Goal: Navigation & Orientation: Find specific page/section

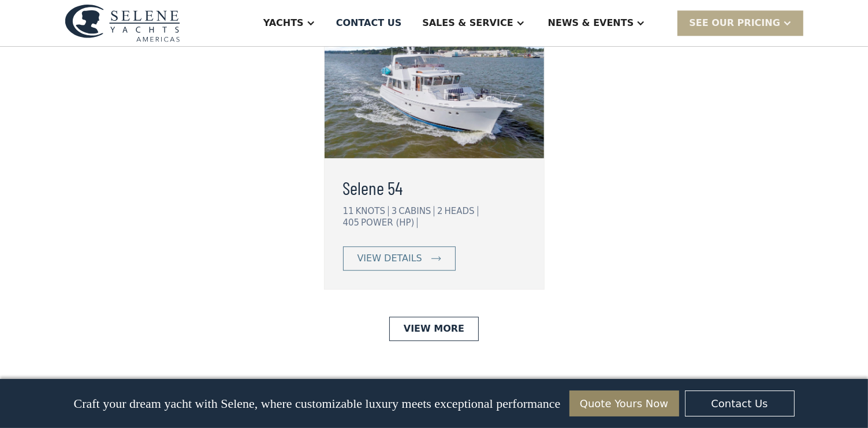
scroll to position [3074, 0]
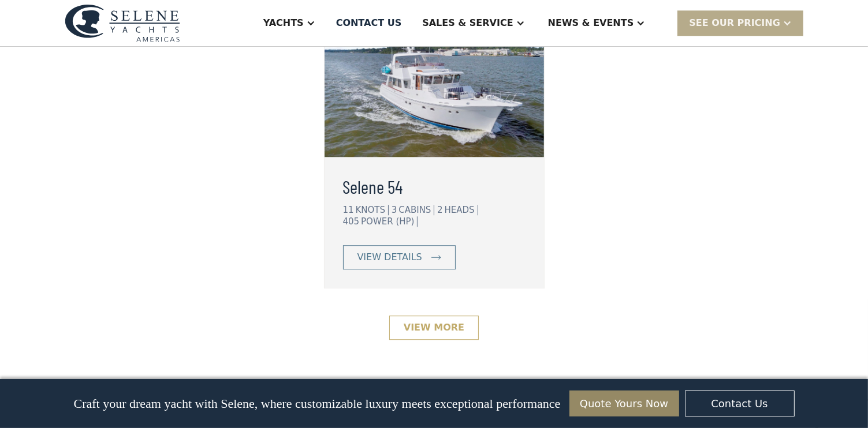
click at [448, 316] on link "View More" at bounding box center [433, 328] width 89 height 24
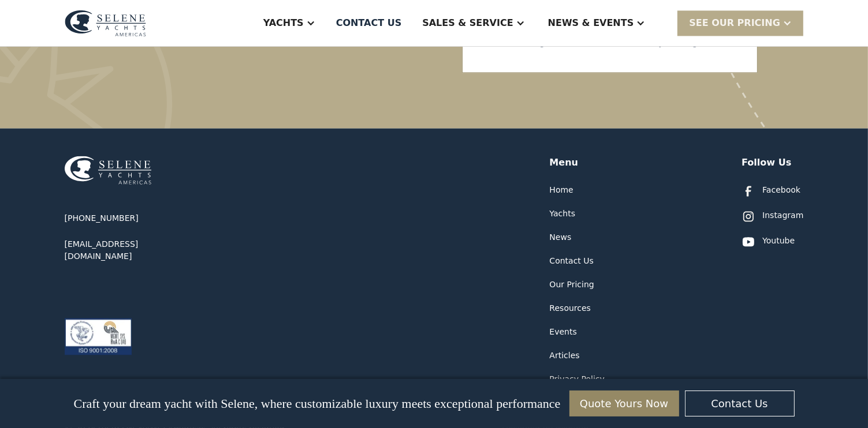
scroll to position [2498, 0]
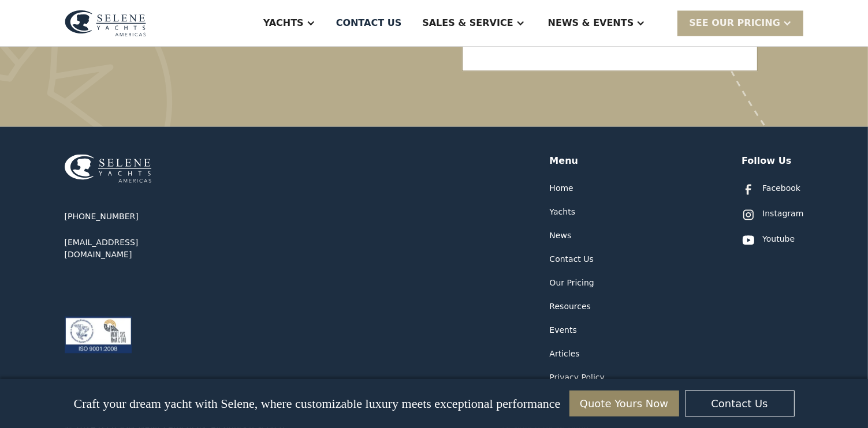
click at [570, 253] on div "Contact Us" at bounding box center [572, 259] width 44 height 12
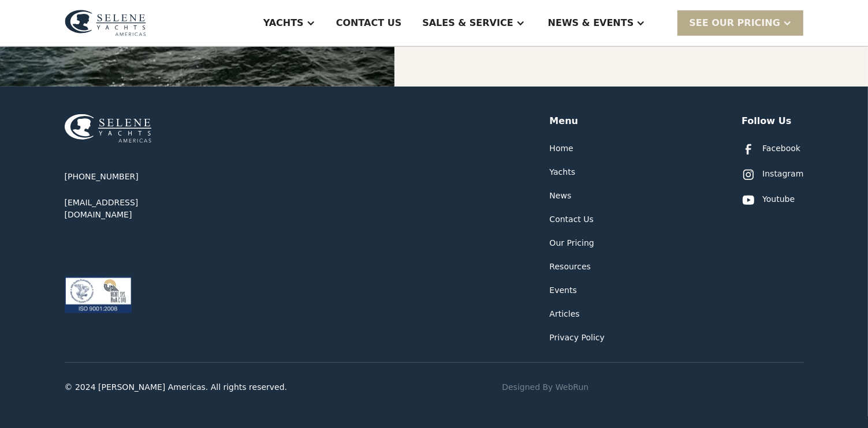
scroll to position [611, 0]
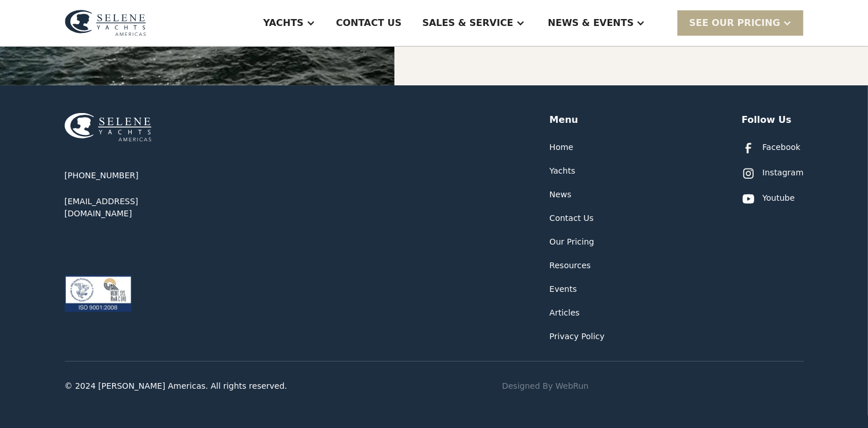
click at [562, 194] on div "News" at bounding box center [561, 195] width 22 height 12
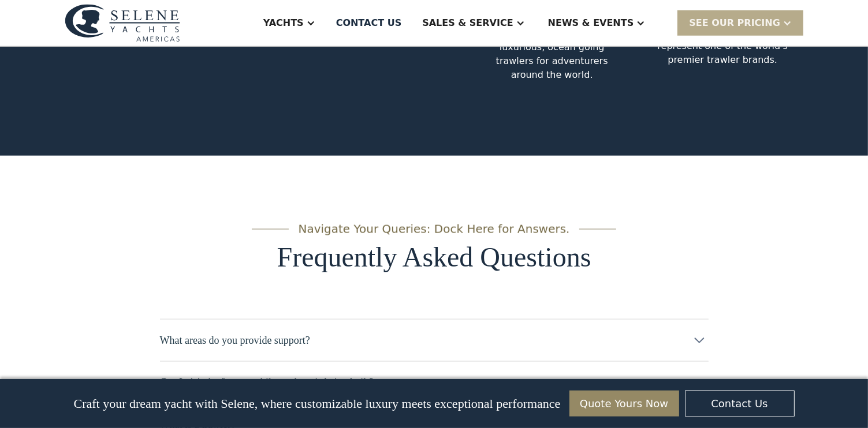
scroll to position [5556, 0]
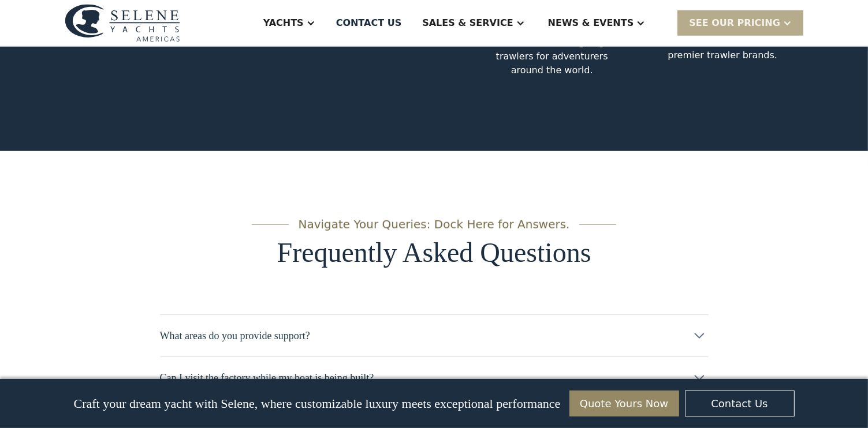
click at [700, 327] on icon at bounding box center [699, 336] width 18 height 18
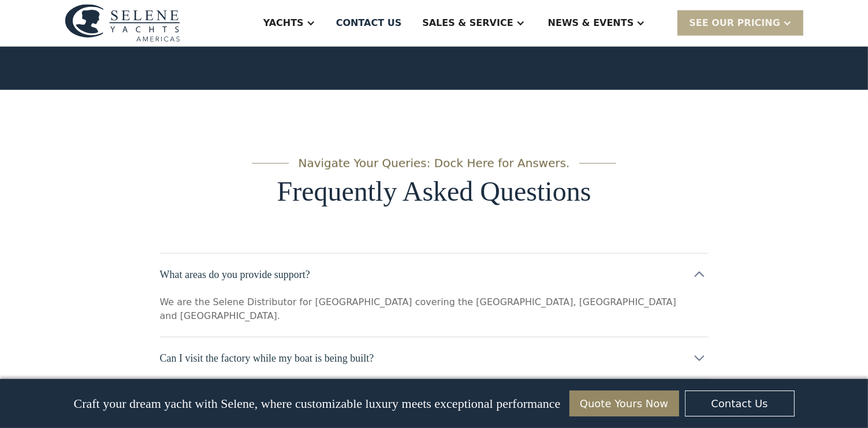
scroll to position [5617, 0]
click at [699, 349] on icon at bounding box center [699, 358] width 18 height 18
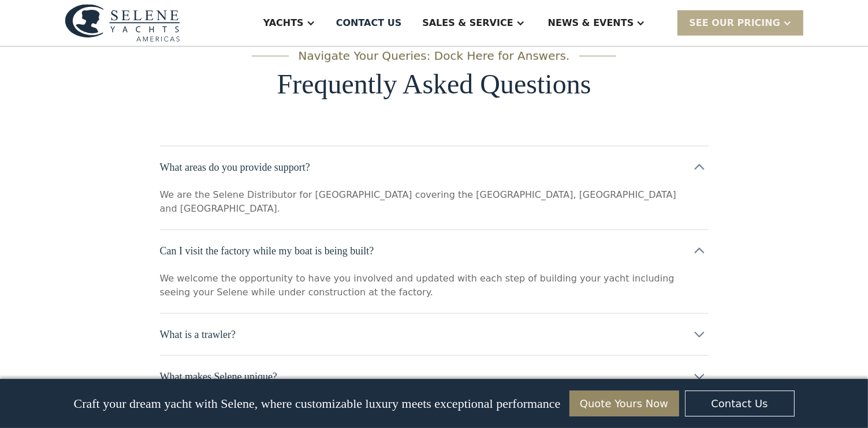
scroll to position [5728, 0]
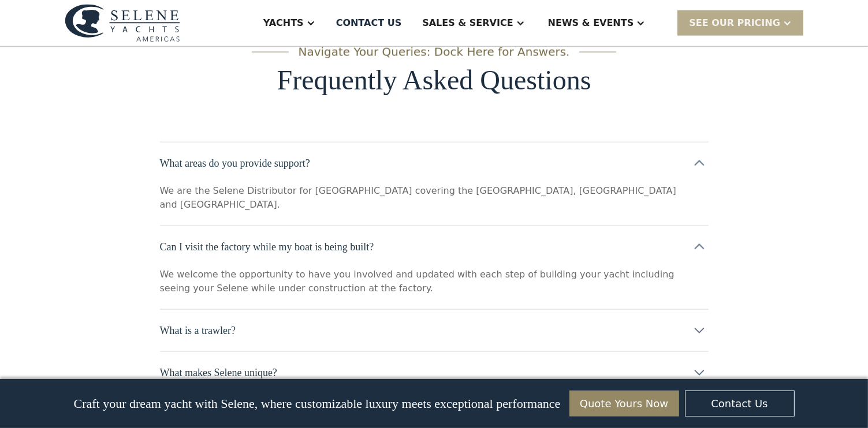
click at [701, 371] on icon at bounding box center [699, 374] width 10 height 6
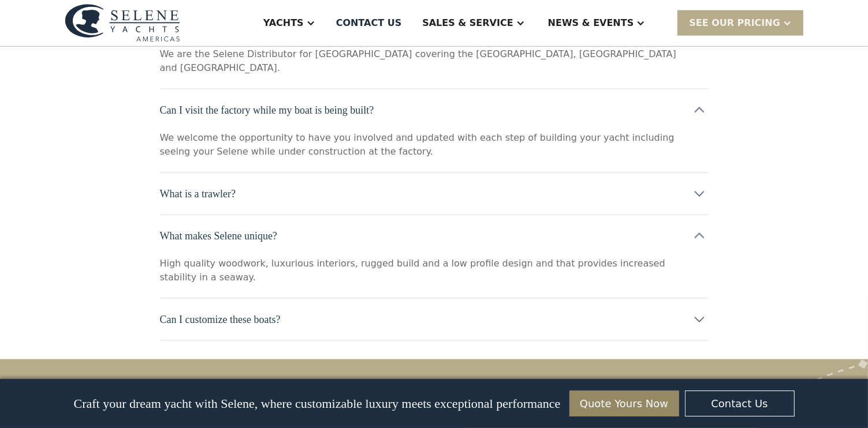
scroll to position [5867, 0]
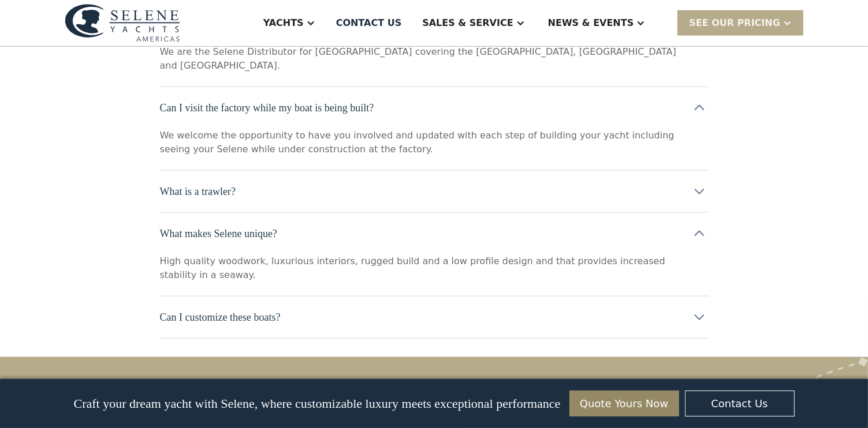
click at [700, 308] on icon at bounding box center [699, 317] width 18 height 18
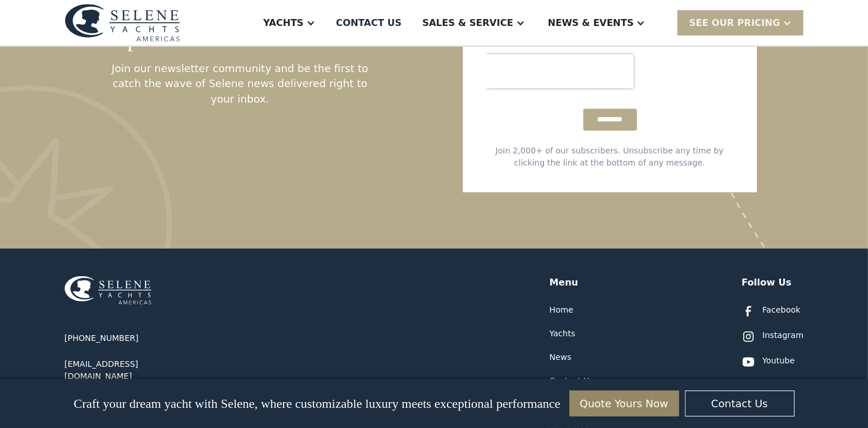
scroll to position [6431, 0]
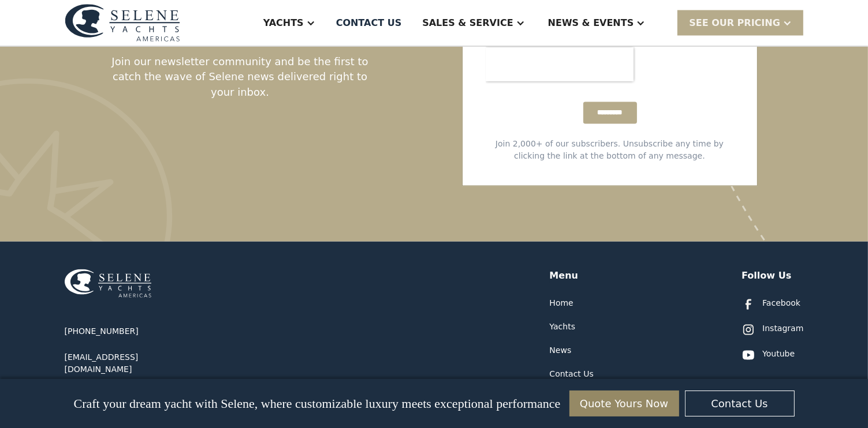
click at [560, 416] on div "Resources" at bounding box center [571, 422] width 42 height 12
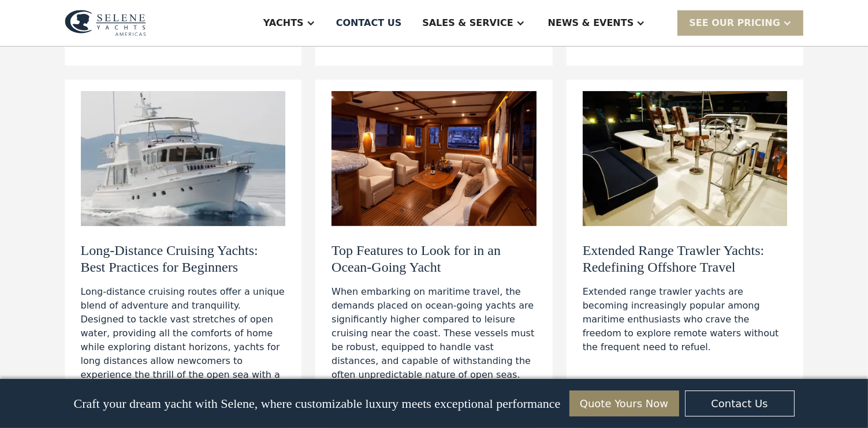
scroll to position [520, 0]
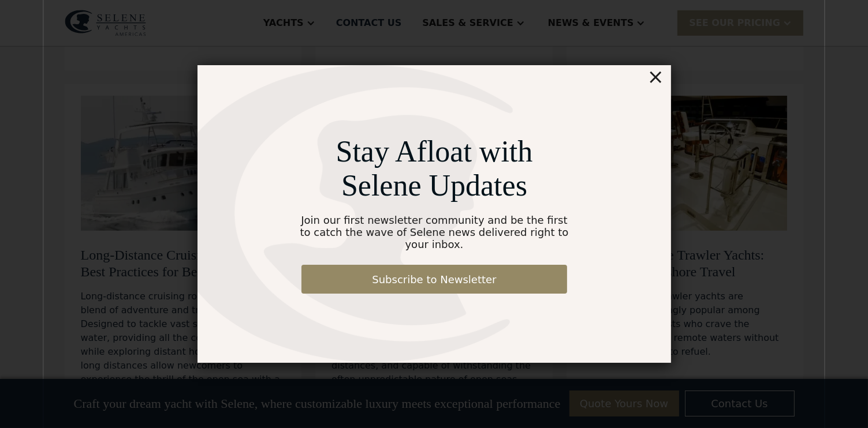
click at [656, 83] on div "×" at bounding box center [655, 76] width 17 height 23
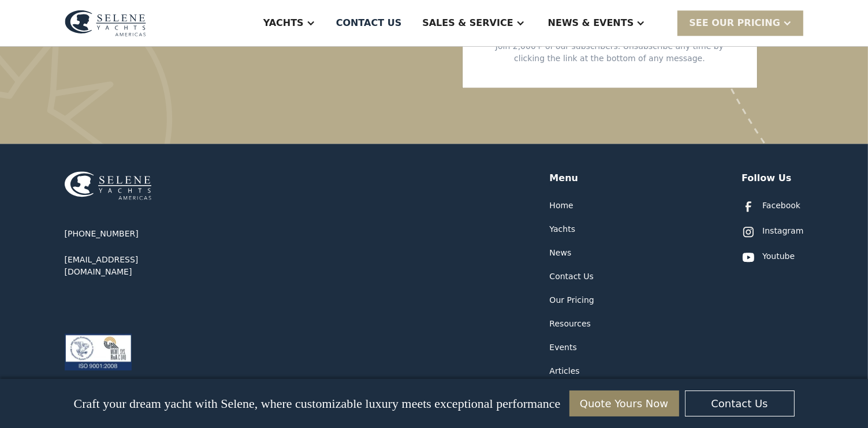
scroll to position [3143, 0]
